Goal: Information Seeking & Learning: Understand process/instructions

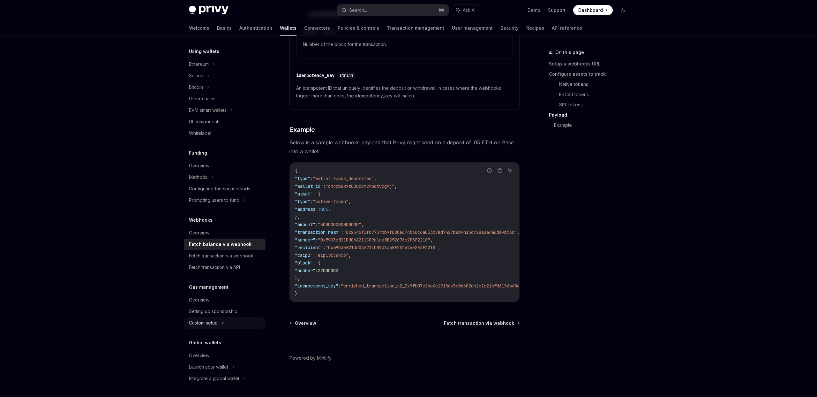
click at [214, 322] on div "Custom setup" at bounding box center [203, 323] width 29 height 8
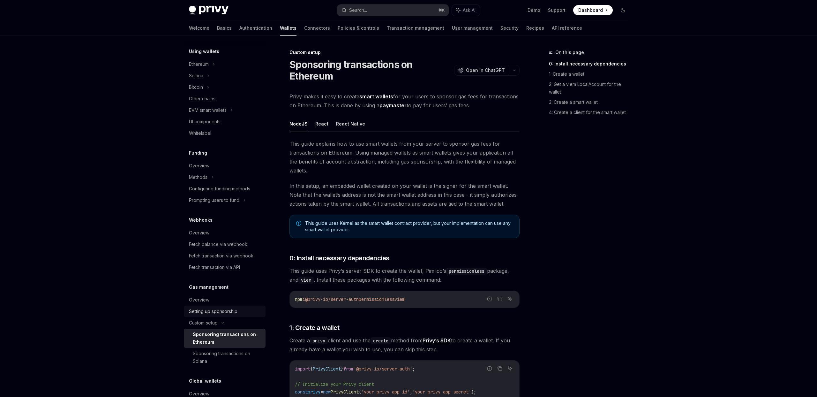
click at [225, 309] on div "Setting up sponsorship" at bounding box center [213, 312] width 49 height 8
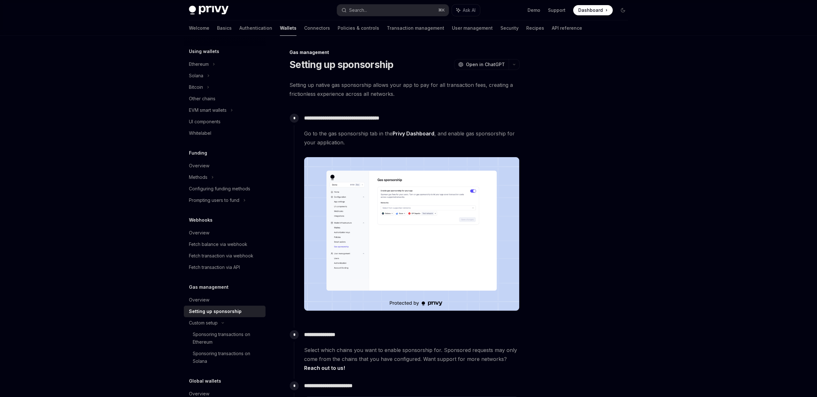
type textarea "*"
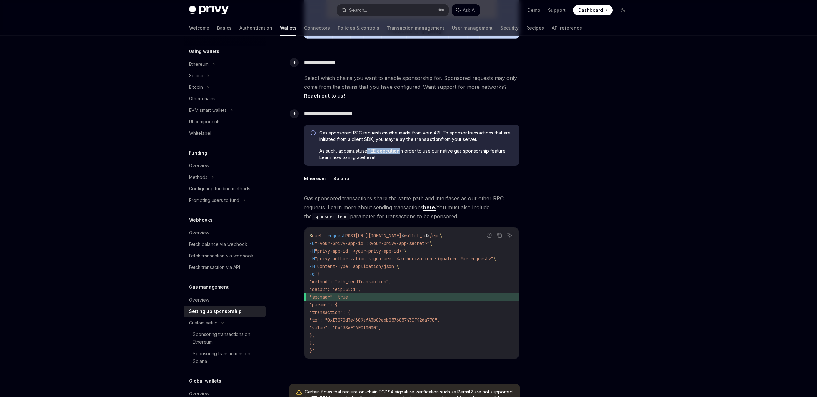
scroll to position [271, 0]
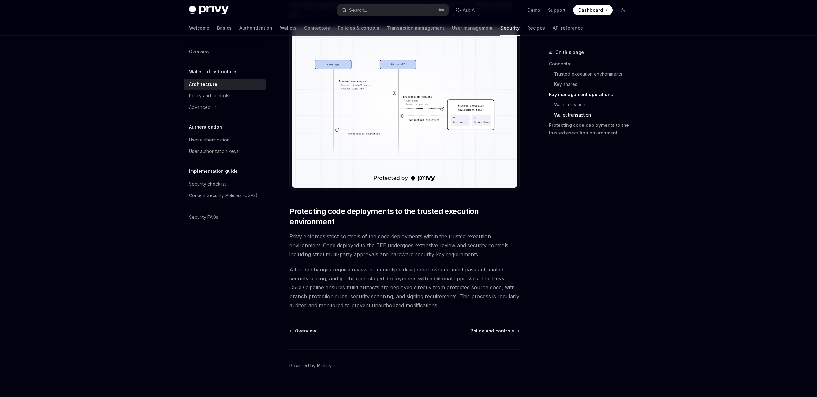
scroll to position [1212, 0]
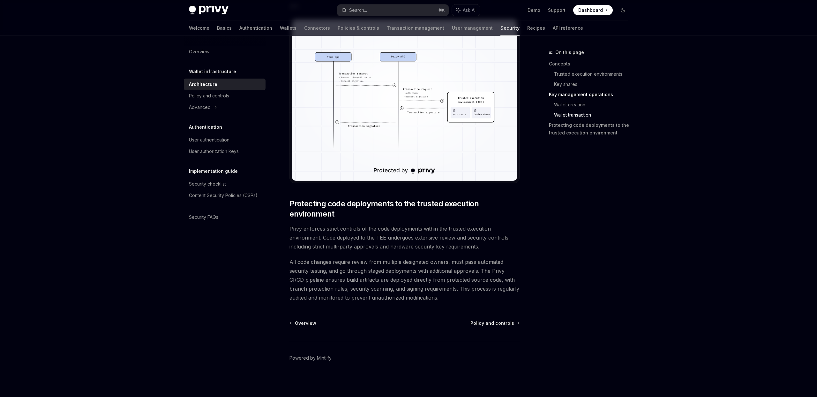
click at [581, 178] on div "On this page Concepts Trusted execution environments Key shares Key management …" at bounding box center [584, 223] width 97 height 348
